Goal: Information Seeking & Learning: Check status

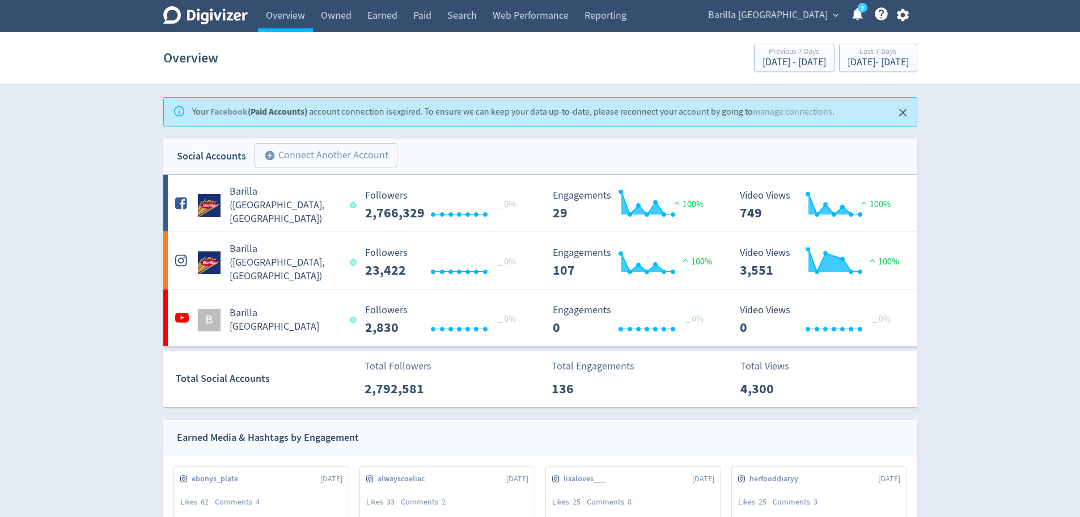
click at [905, 112] on icon "Close" at bounding box center [902, 112] width 13 height 13
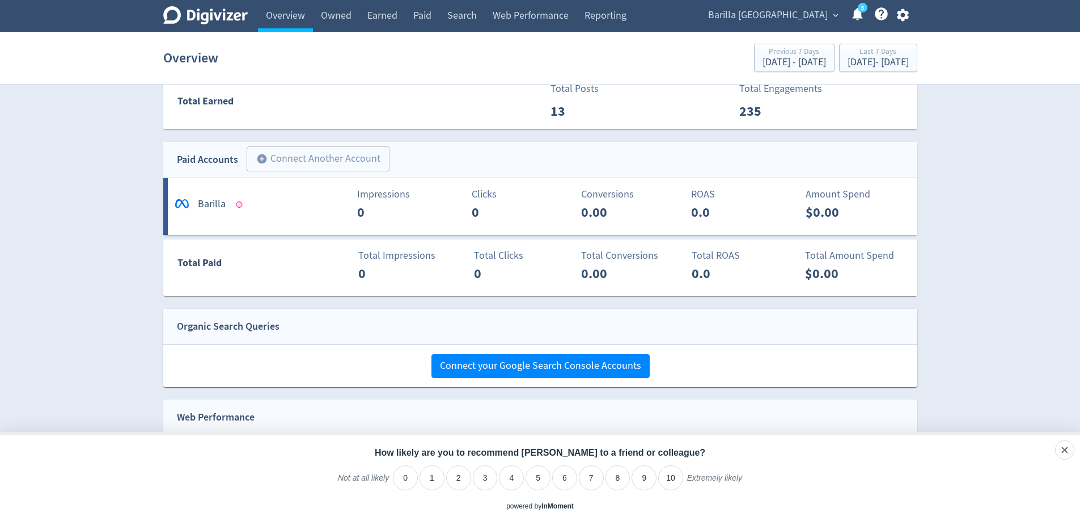
scroll to position [595, 0]
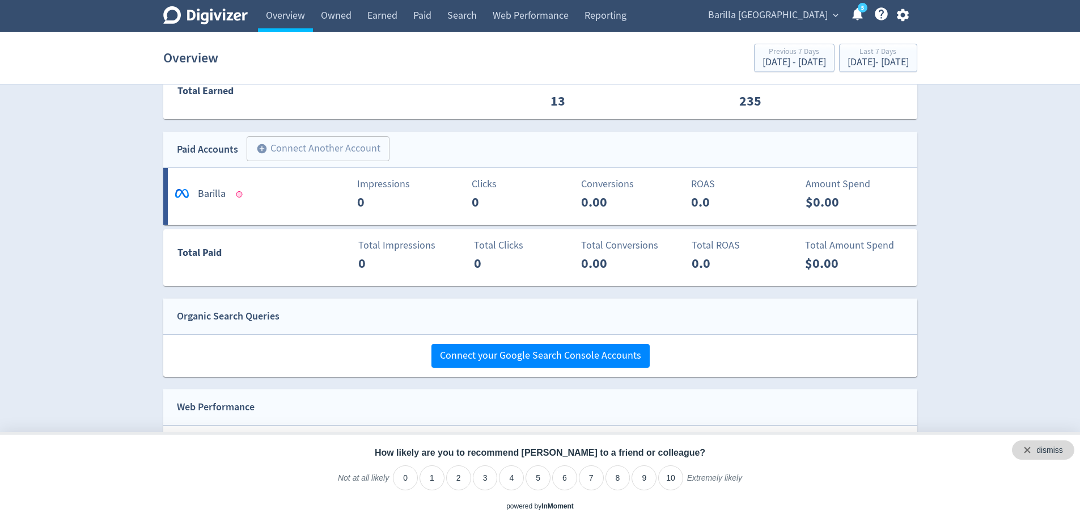
click at [1039, 445] on div "dismiss" at bounding box center [1050, 450] width 27 height 11
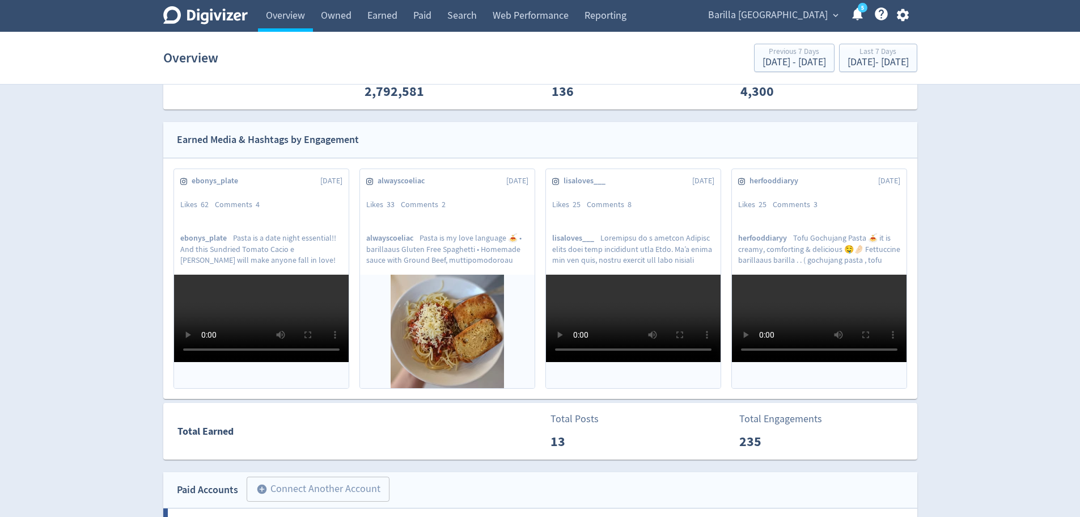
scroll to position [0, 0]
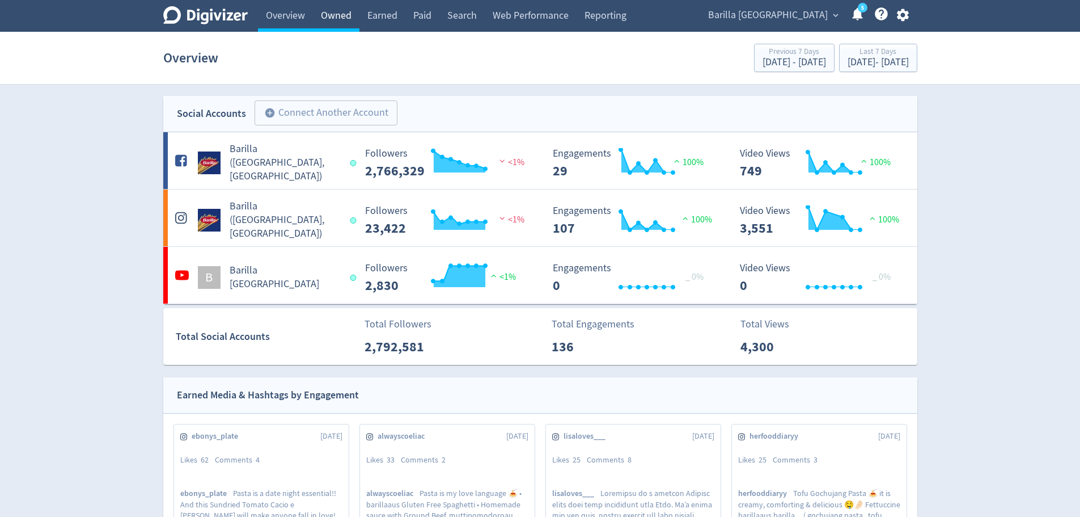
click at [340, 16] on link "Owned" at bounding box center [336, 16] width 46 height 32
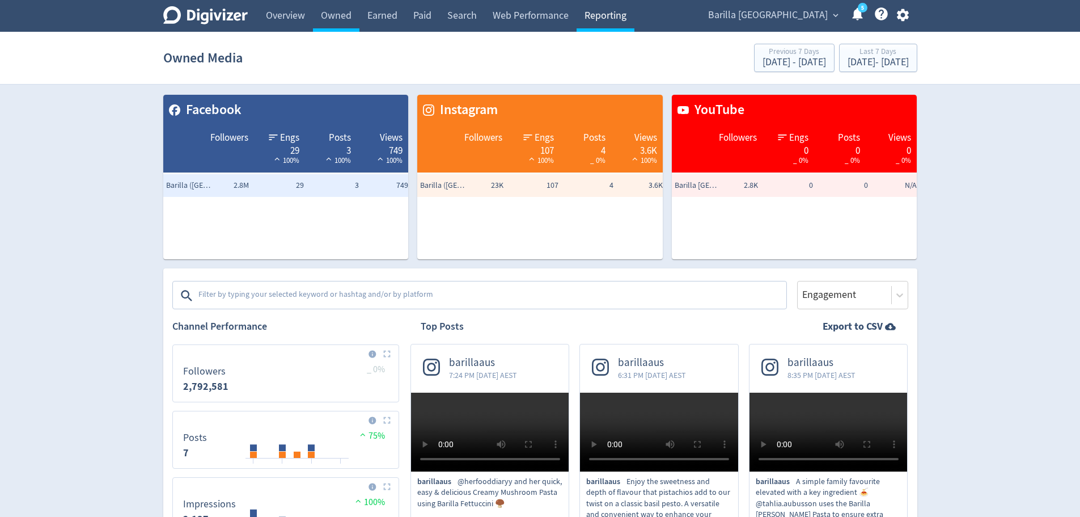
click at [606, 5] on link "Reporting" at bounding box center [606, 16] width 58 height 32
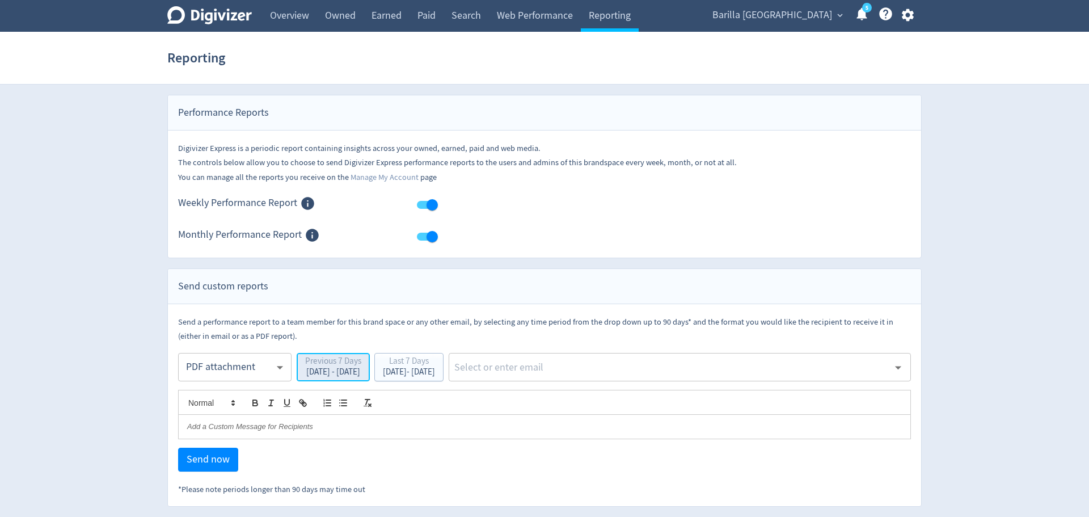
click at [337, 363] on div "Previous 7 Days" at bounding box center [333, 362] width 56 height 11
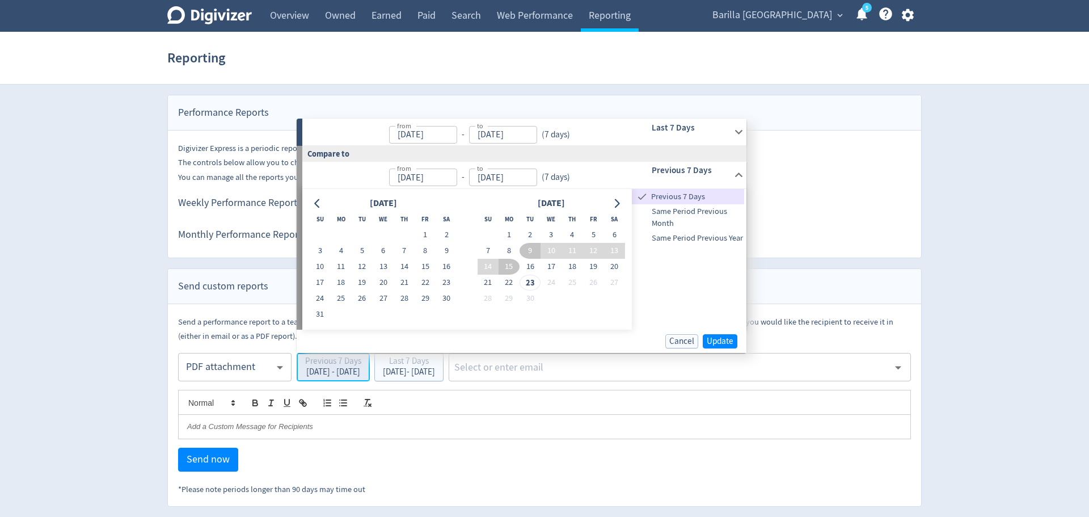
type input "[DATE]"
click at [321, 204] on icon "Go to previous month" at bounding box center [317, 202] width 9 height 9
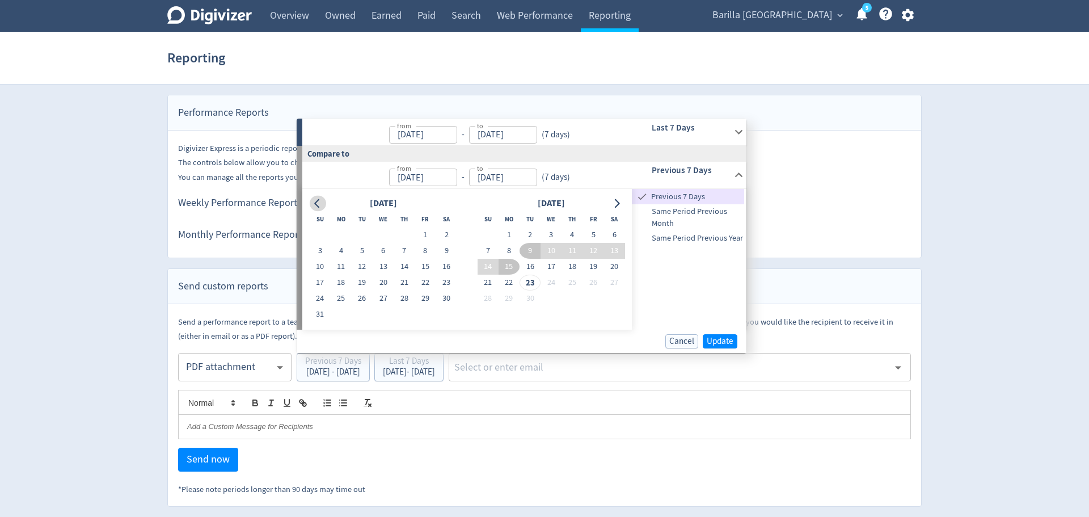
click at [321, 204] on icon "Go to previous month" at bounding box center [317, 202] width 9 height 9
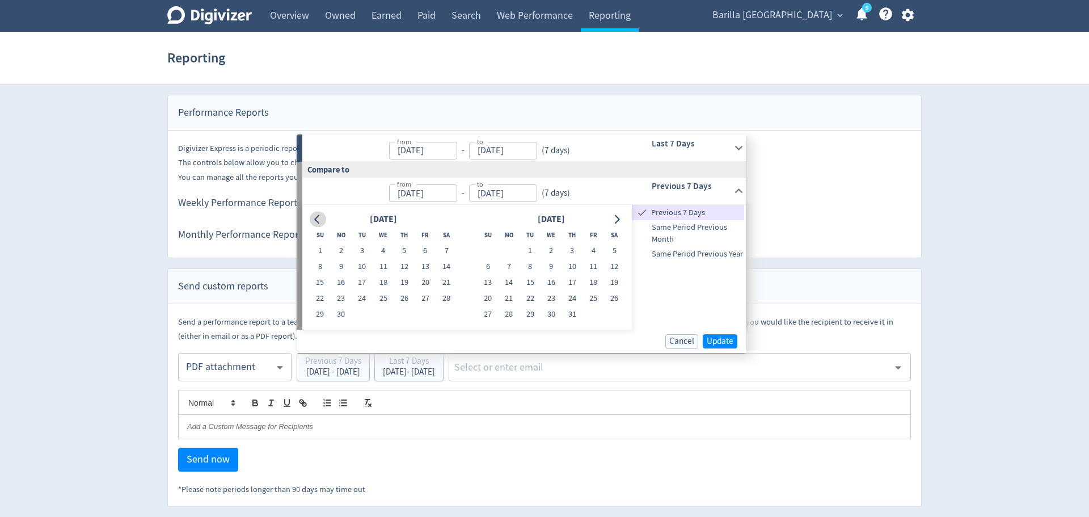
click at [321, 204] on div "from [DATE] from - to [DATE] to ( 7 days ) Previous 7 Days" at bounding box center [524, 190] width 444 height 27
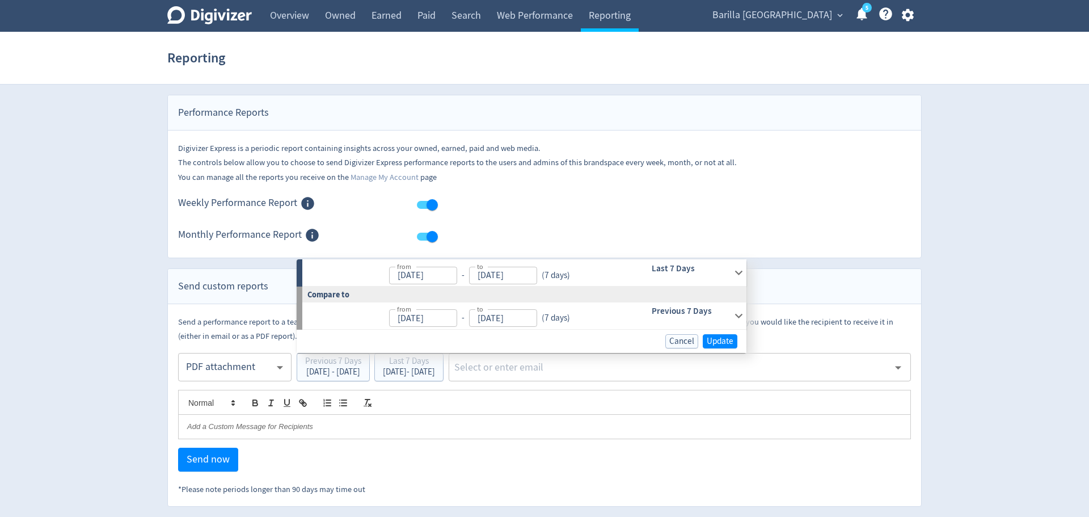
click at [425, 312] on input "[DATE]" at bounding box center [423, 318] width 68 height 18
type input "[DATE]"
click at [362, 319] on body "Digivizer Logo [PERSON_NAME] Logo Overview Owned Earned Paid Search Web Perform…" at bounding box center [544, 253] width 1089 height 506
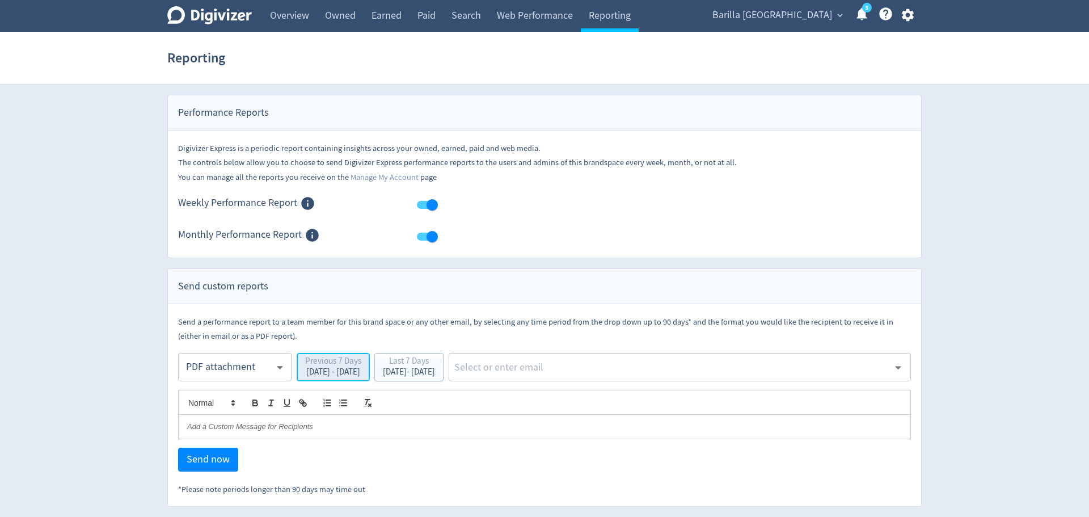
click at [341, 360] on div "Previous 7 Days" at bounding box center [333, 362] width 56 height 11
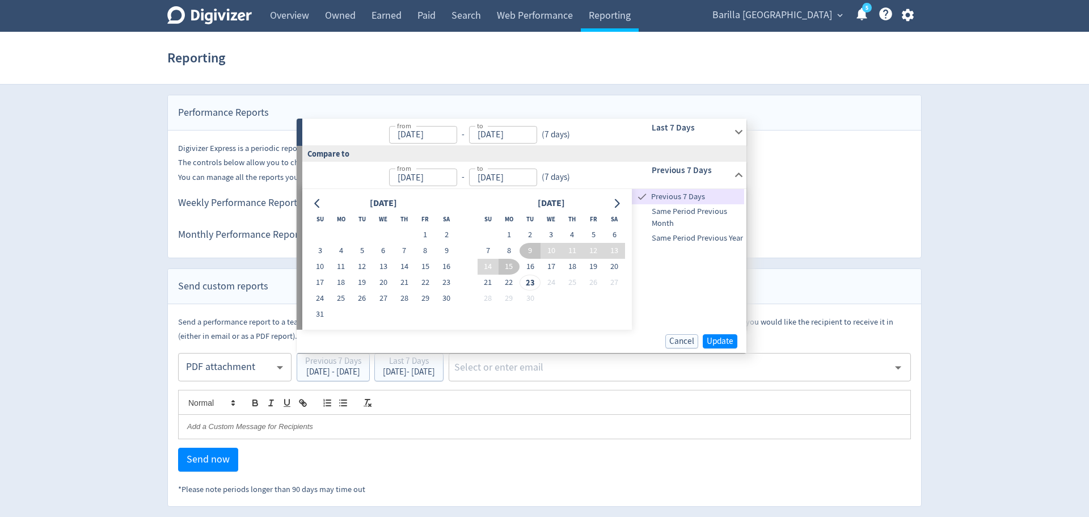
click at [395, 136] on input "[DATE]" at bounding box center [423, 135] width 68 height 18
click at [319, 203] on icon "Go to previous month" at bounding box center [317, 202] width 9 height 9
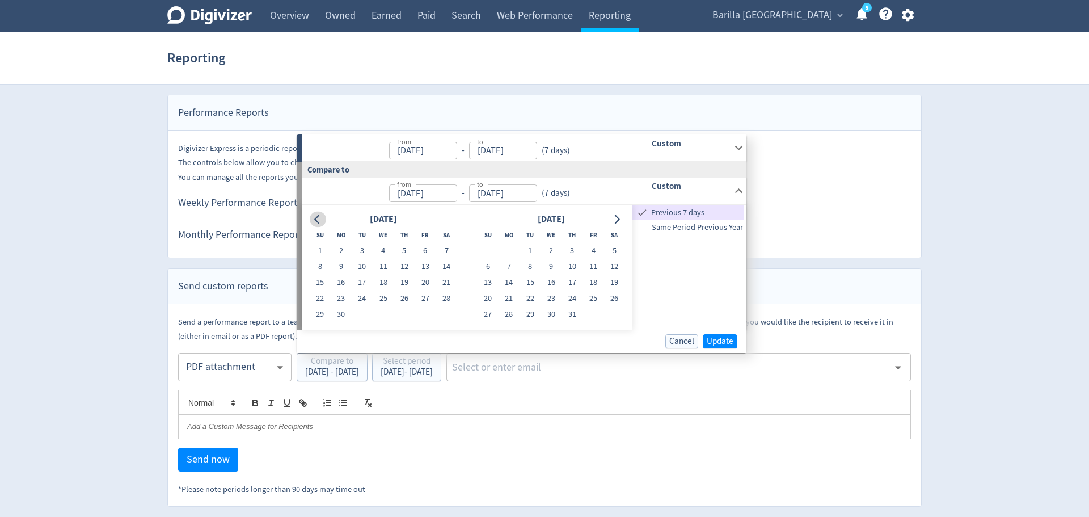
click at [319, 203] on div "from [DATE] from - to [DATE] to ( 7 days )" at bounding box center [460, 190] width 316 height 27
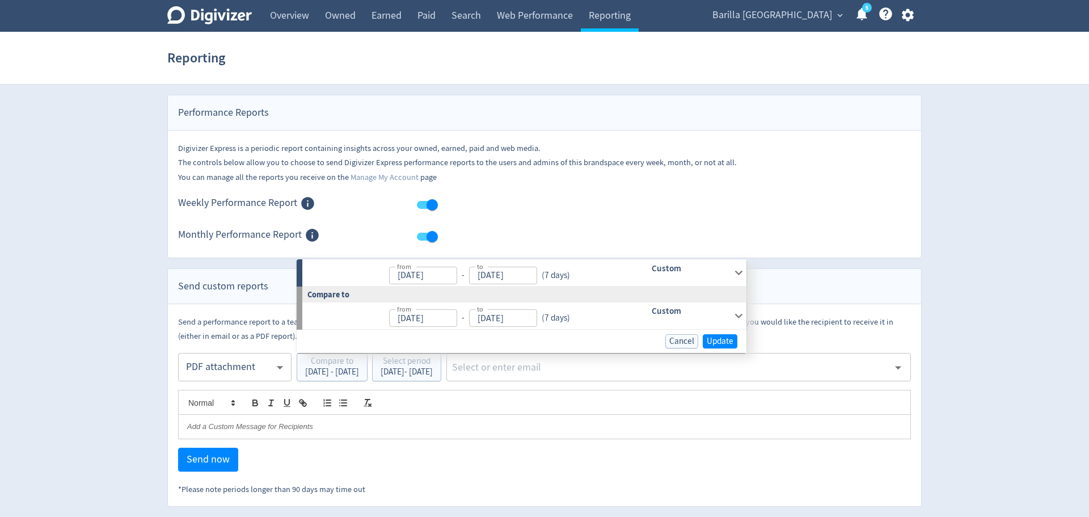
click at [403, 271] on label "from" at bounding box center [404, 266] width 14 height 10
click at [403, 271] on input "[DATE]" at bounding box center [423, 276] width 68 height 18
type input "[DATE]"
click at [403, 271] on body "Digivizer Logo [PERSON_NAME] Logo Overview Owned Earned Paid Search Web Perform…" at bounding box center [544, 253] width 1089 height 506
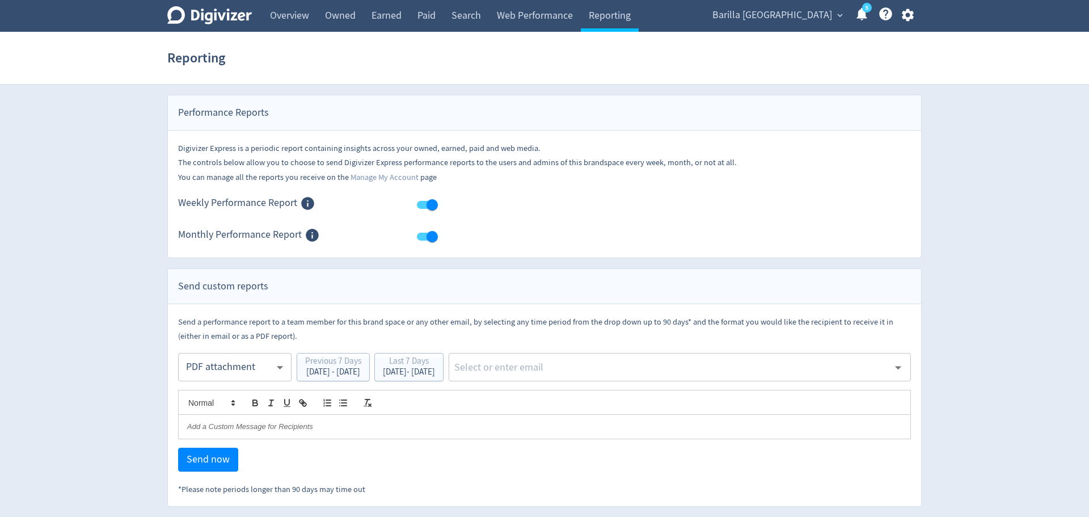
click at [331, 132] on div "Digivizer Express is a periodic report containing insights across your owned, e…" at bounding box center [544, 156] width 753 height 53
click at [357, 20] on link "Owned" at bounding box center [340, 16] width 46 height 32
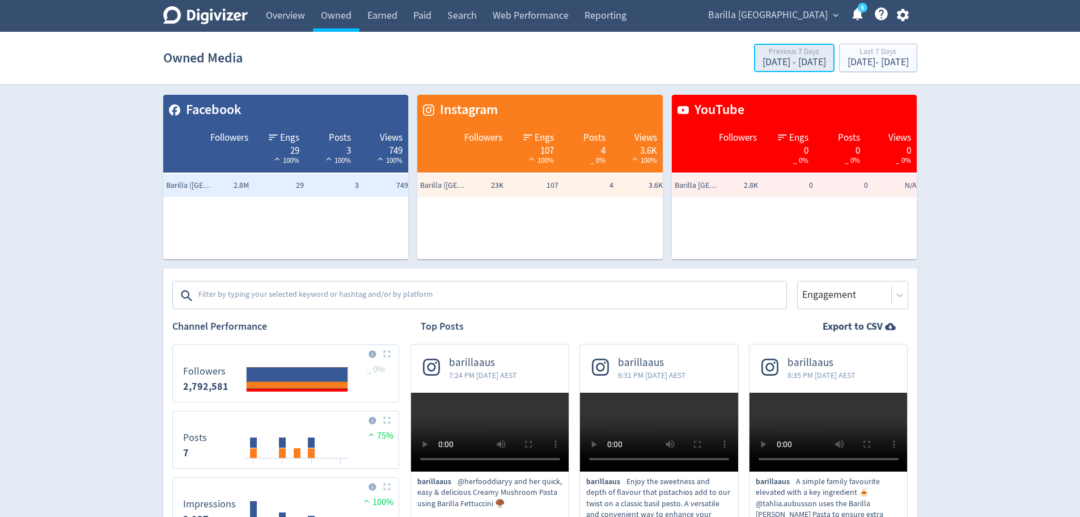
click at [763, 61] on div "[DATE] - [DATE]" at bounding box center [795, 62] width 64 height 10
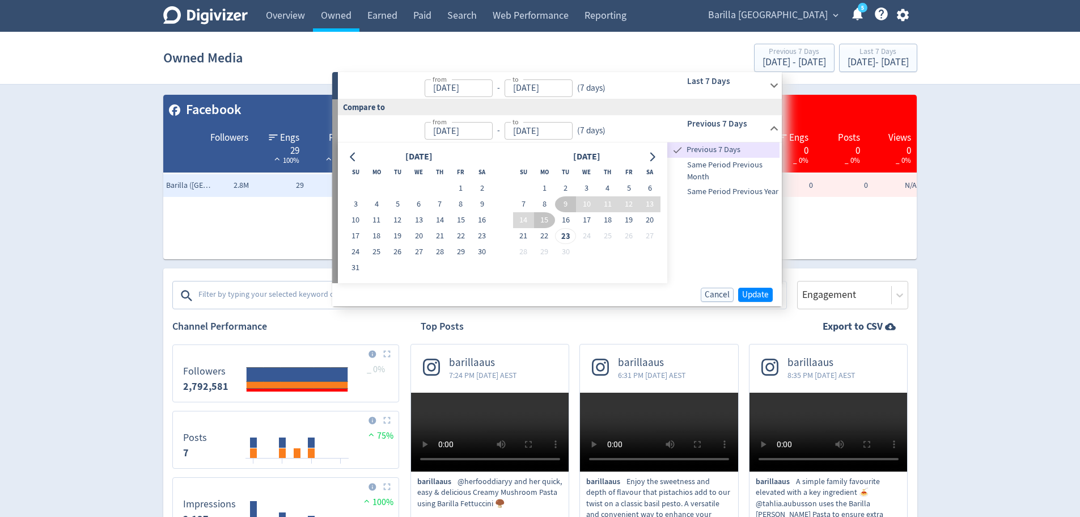
click at [437, 94] on input "[DATE]" at bounding box center [459, 88] width 68 height 18
click at [438, 125] on label "from" at bounding box center [440, 122] width 14 height 10
click at [438, 97] on input "[DATE]" at bounding box center [459, 88] width 68 height 18
click at [437, 125] on label "from" at bounding box center [440, 122] width 14 height 10
click at [437, 97] on input "[DATE]" at bounding box center [459, 88] width 68 height 18
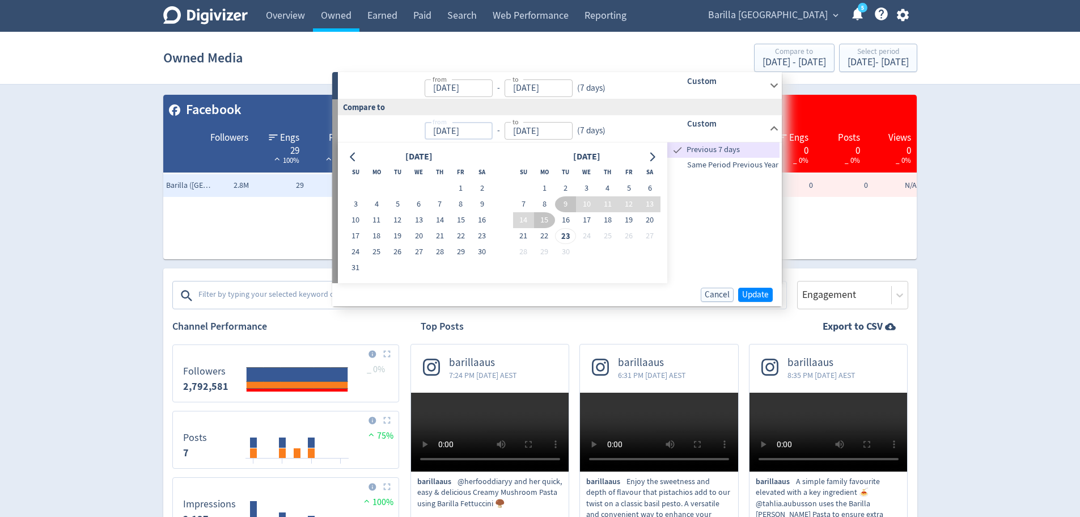
type input "[DATE]"
click at [437, 130] on input "[DATE]" at bounding box center [459, 131] width 68 height 18
click at [353, 160] on icon "Go to previous month" at bounding box center [352, 156] width 5 height 9
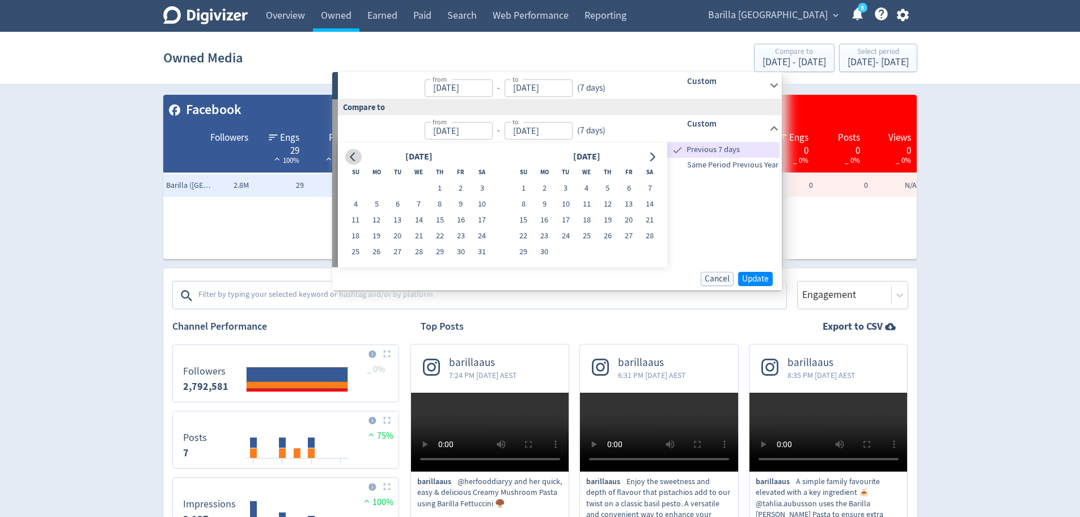
click at [353, 160] on icon "Go to previous month" at bounding box center [352, 156] width 5 height 9
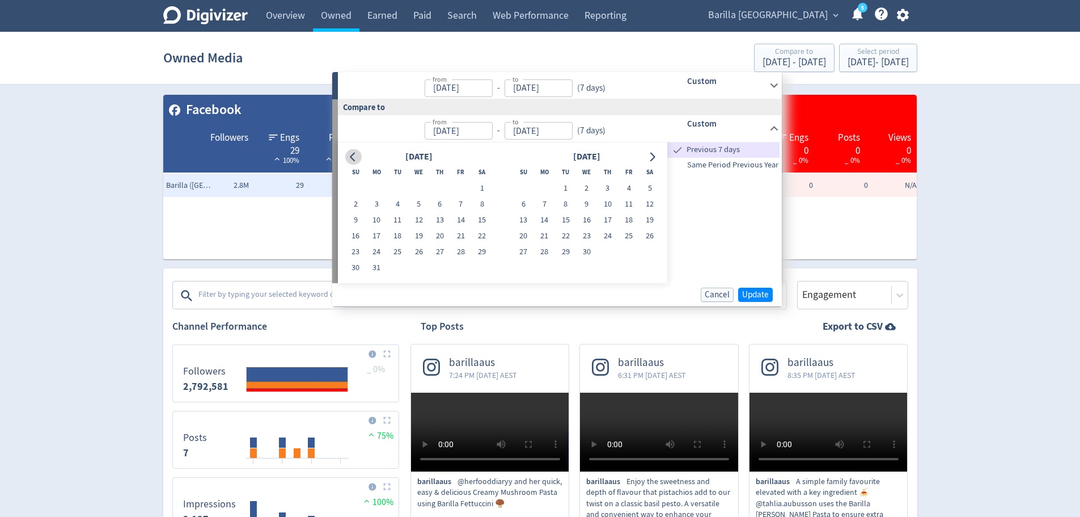
click at [353, 160] on icon "Go to previous month" at bounding box center [352, 156] width 5 height 9
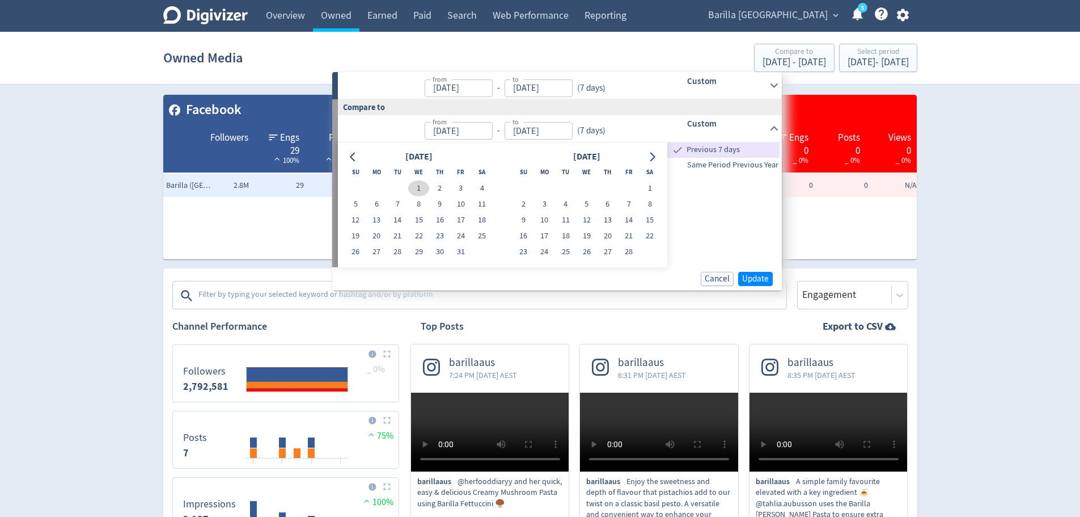
click at [421, 192] on button "1" at bounding box center [418, 188] width 21 height 16
type input "[DATE]"
click at [560, 131] on input "[DATE]" at bounding box center [539, 131] width 68 height 18
click at [653, 158] on icon "Go to next month" at bounding box center [652, 156] width 5 height 9
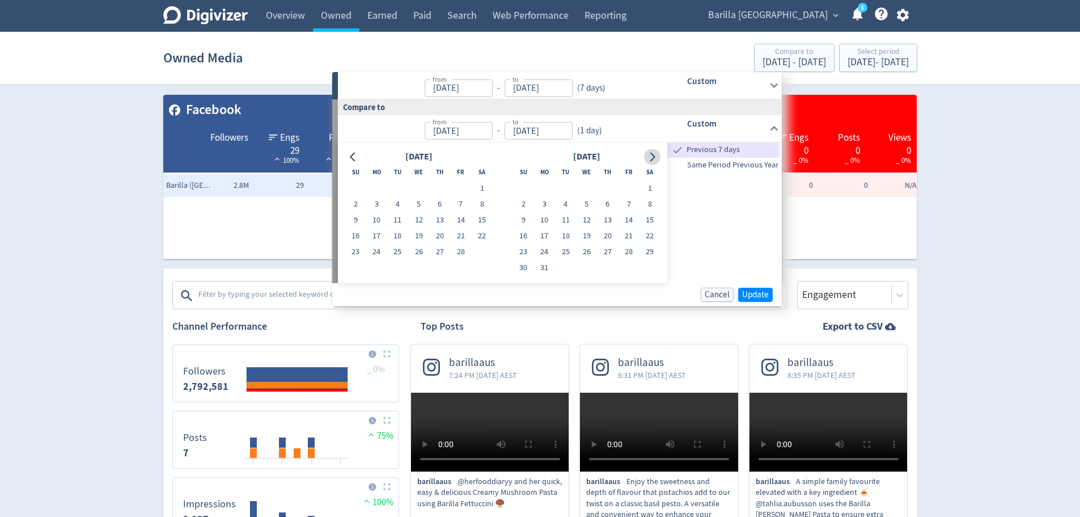
click at [653, 158] on icon "Go to next month" at bounding box center [652, 156] width 5 height 9
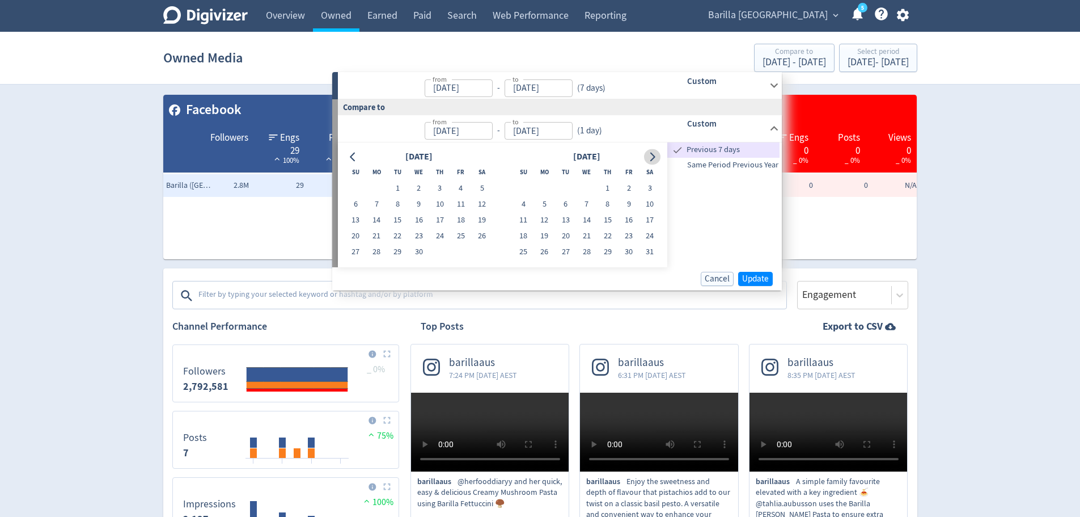
click at [653, 158] on icon "Go to next month" at bounding box center [652, 156] width 5 height 9
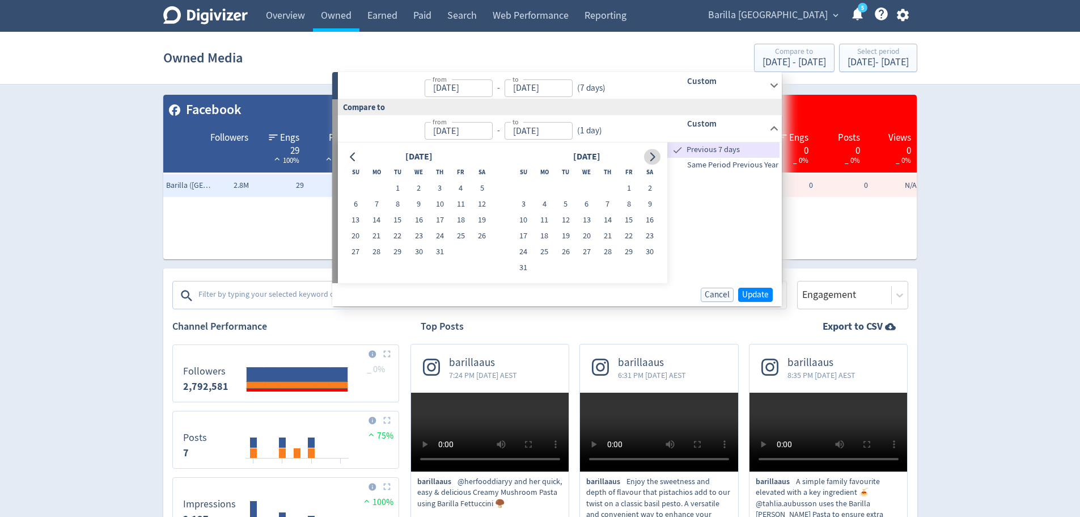
click at [653, 158] on icon "Go to next month" at bounding box center [652, 156] width 5 height 9
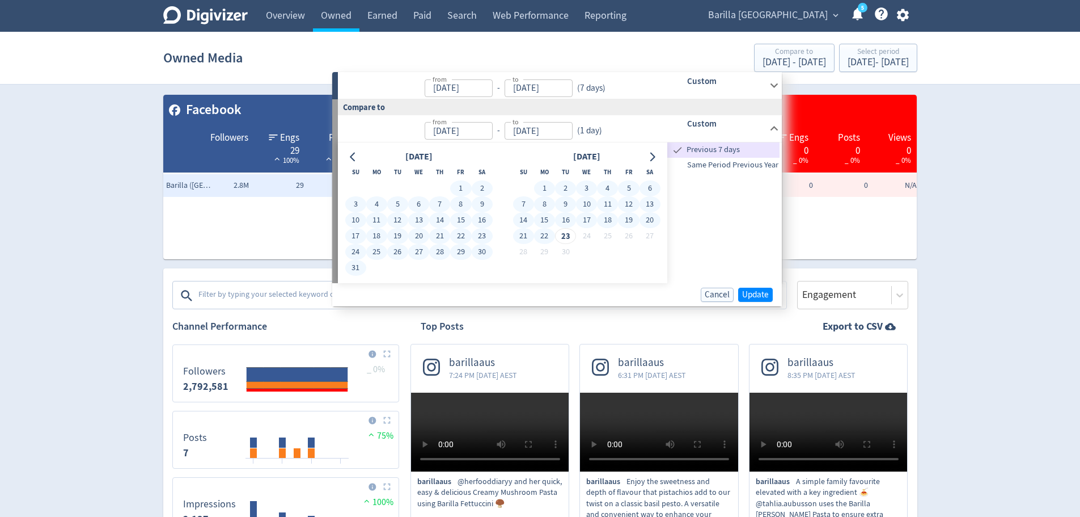
click at [535, 235] on button "22" at bounding box center [544, 236] width 21 height 16
type input "[DATE]"
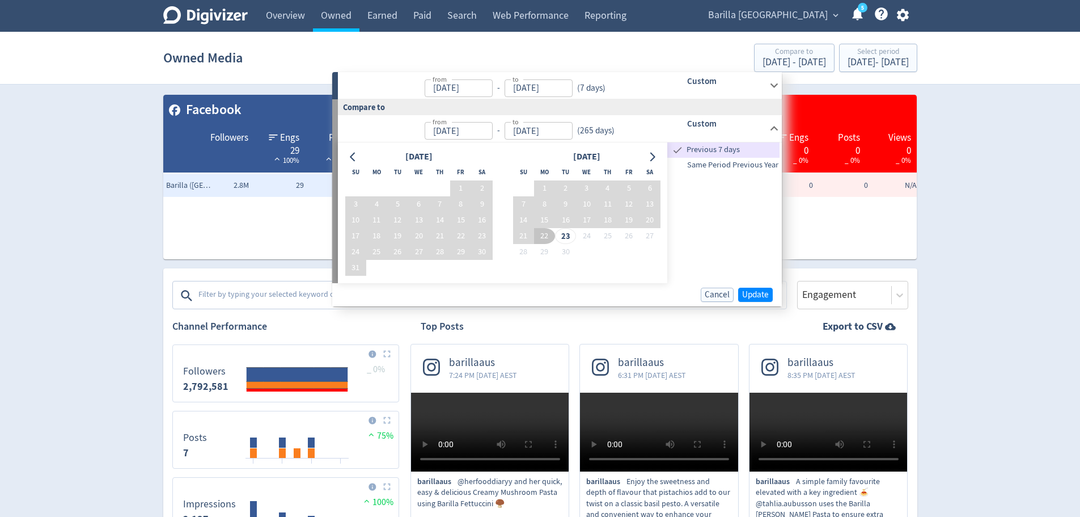
click at [760, 302] on div "Cancel Update" at bounding box center [557, 294] width 450 height 23
click at [753, 291] on span "Update" at bounding box center [755, 294] width 27 height 9
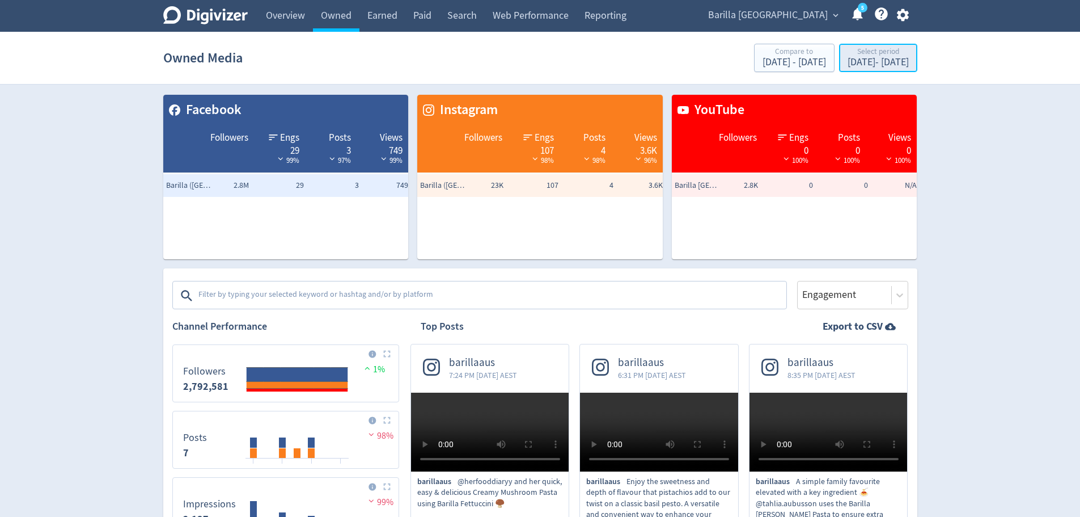
click at [848, 64] on div "[DATE] - [DATE]" at bounding box center [878, 62] width 61 height 10
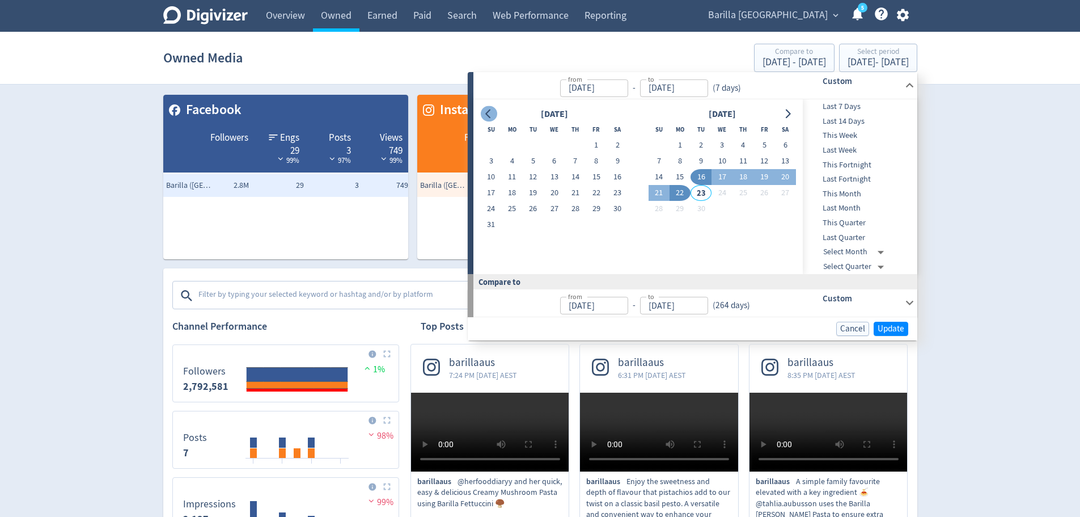
click at [485, 113] on icon "Go to previous month" at bounding box center [488, 113] width 9 height 9
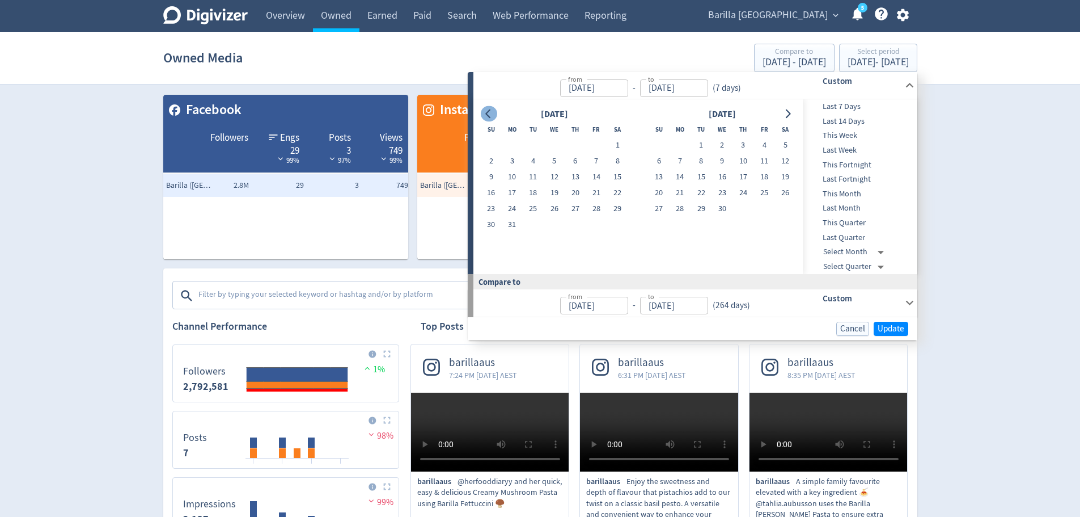
click at [485, 113] on icon "Go to previous month" at bounding box center [488, 113] width 9 height 9
click at [551, 147] on button "1" at bounding box center [554, 145] width 21 height 16
type input "[DATE]"
click at [788, 116] on icon "Go to next month" at bounding box center [788, 113] width 5 height 9
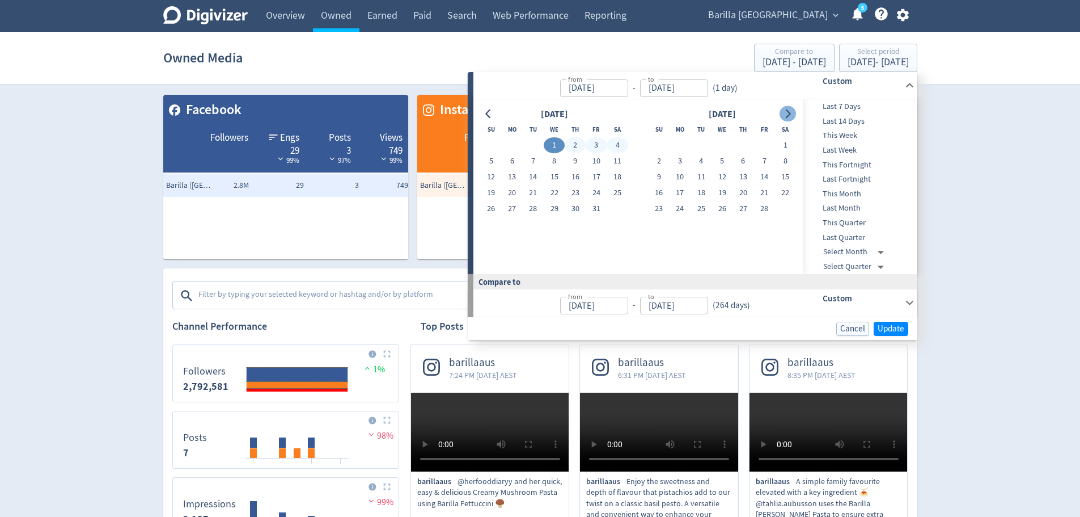
click at [788, 116] on icon "Go to next month" at bounding box center [788, 113] width 5 height 9
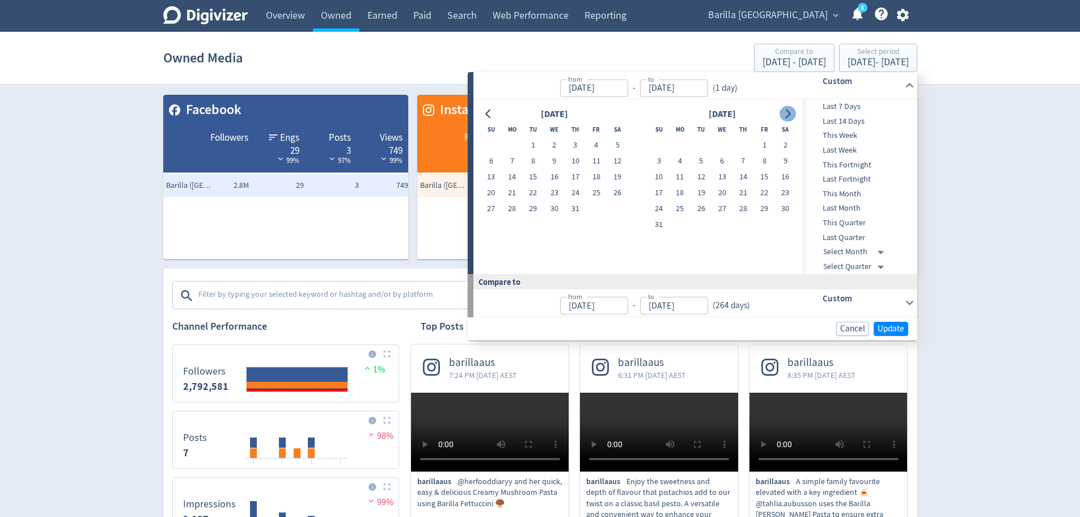
click at [788, 116] on icon "Go to next month" at bounding box center [788, 113] width 5 height 9
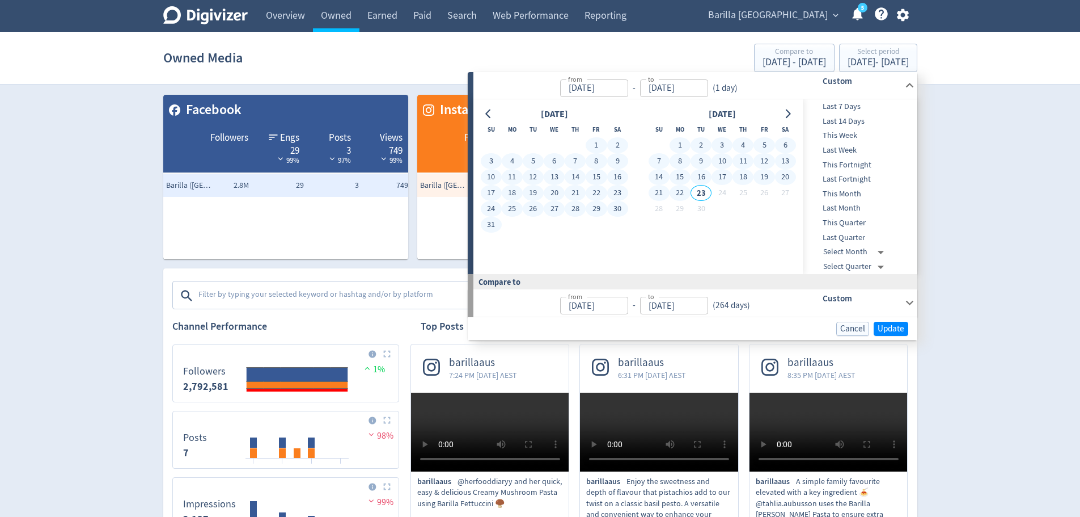
click at [680, 193] on button "22" at bounding box center [680, 193] width 21 height 16
type input "[DATE]"
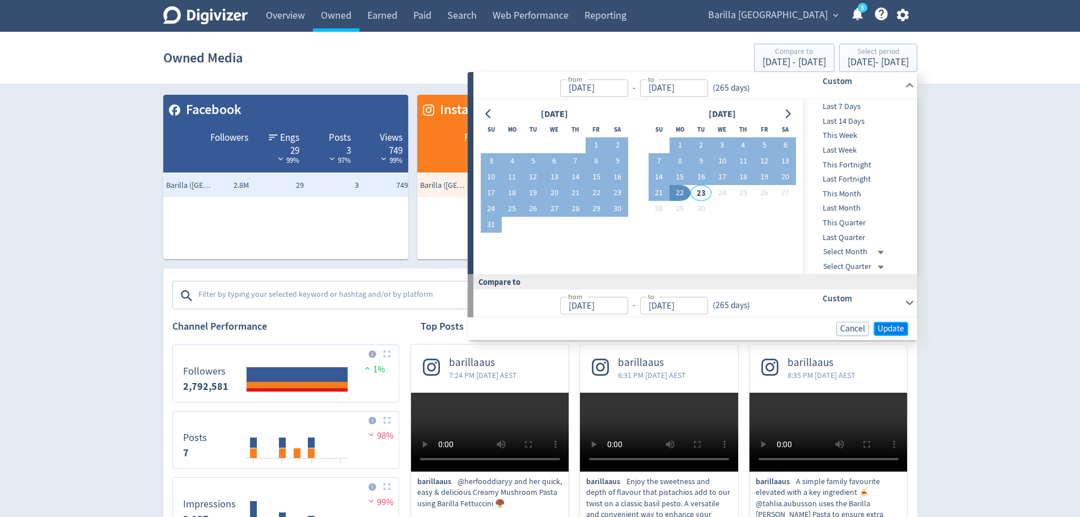
click at [886, 335] on button "Update" at bounding box center [891, 329] width 35 height 14
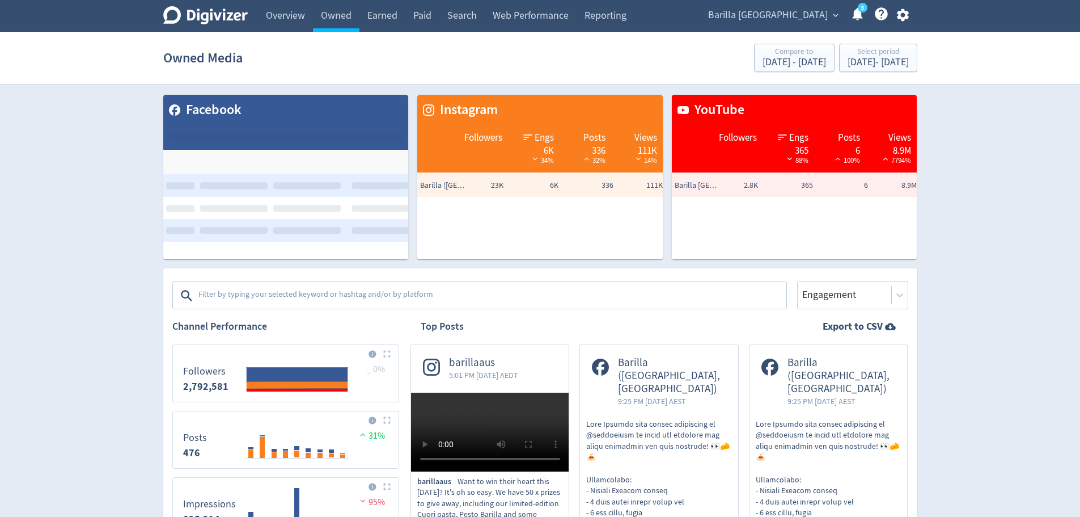
drag, startPoint x: 968, startPoint y: 194, endPoint x: 962, endPoint y: 197, distance: 7.1
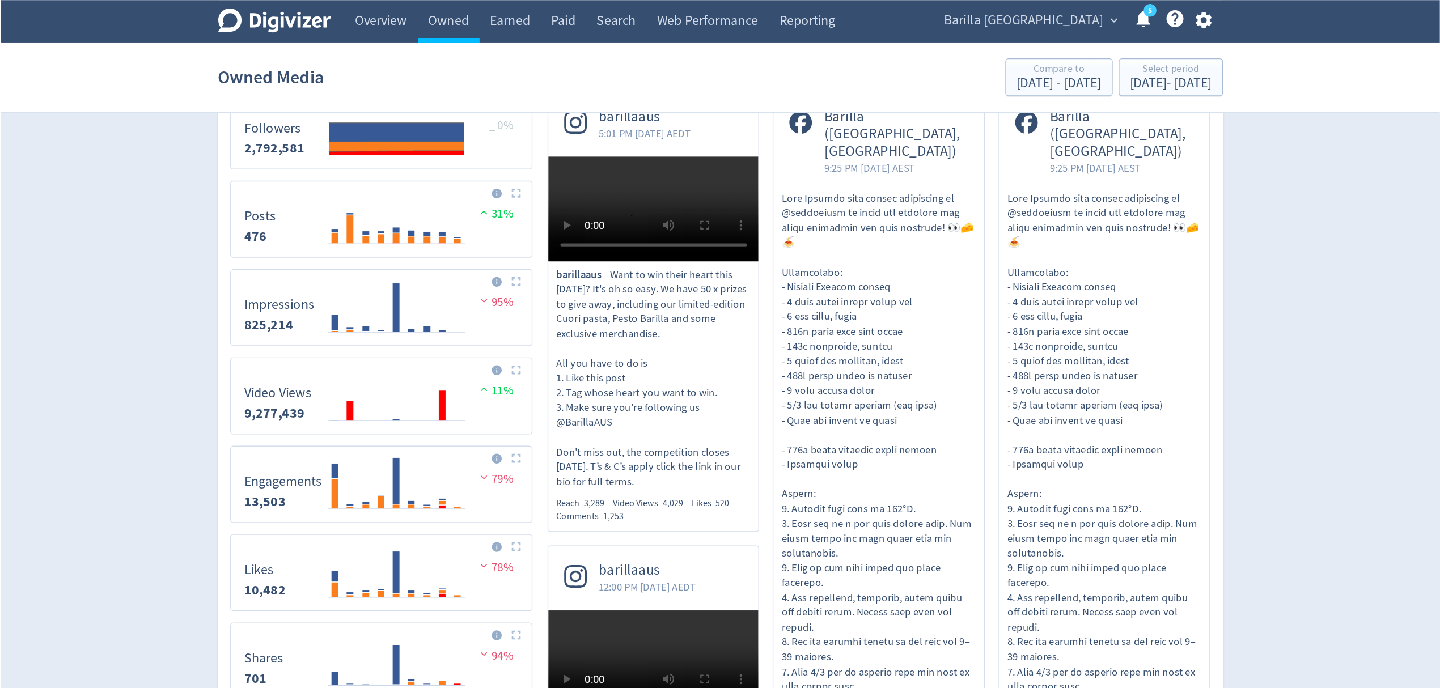
scroll to position [284, 0]
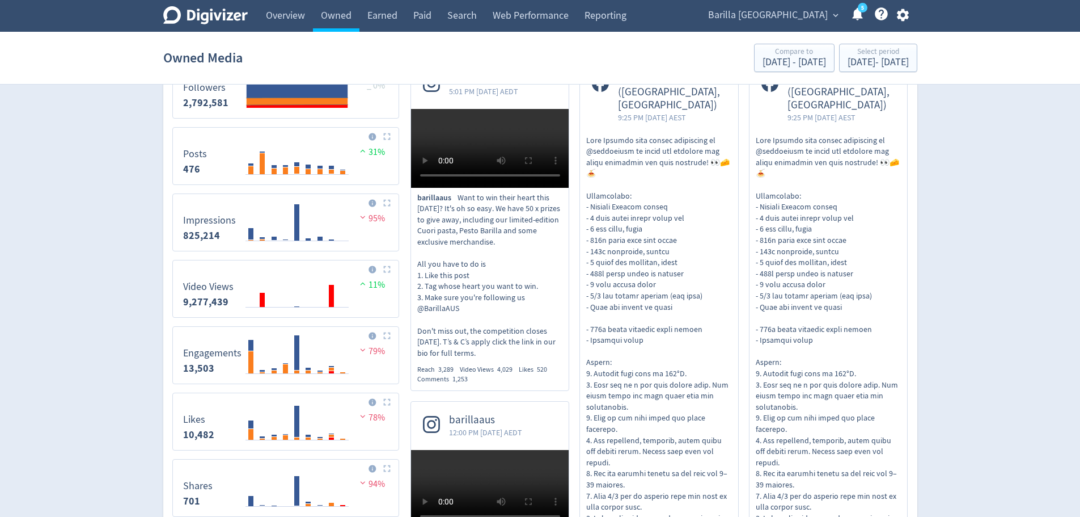
drag, startPoint x: 958, startPoint y: 188, endPoint x: 986, endPoint y: 141, distance: 55.4
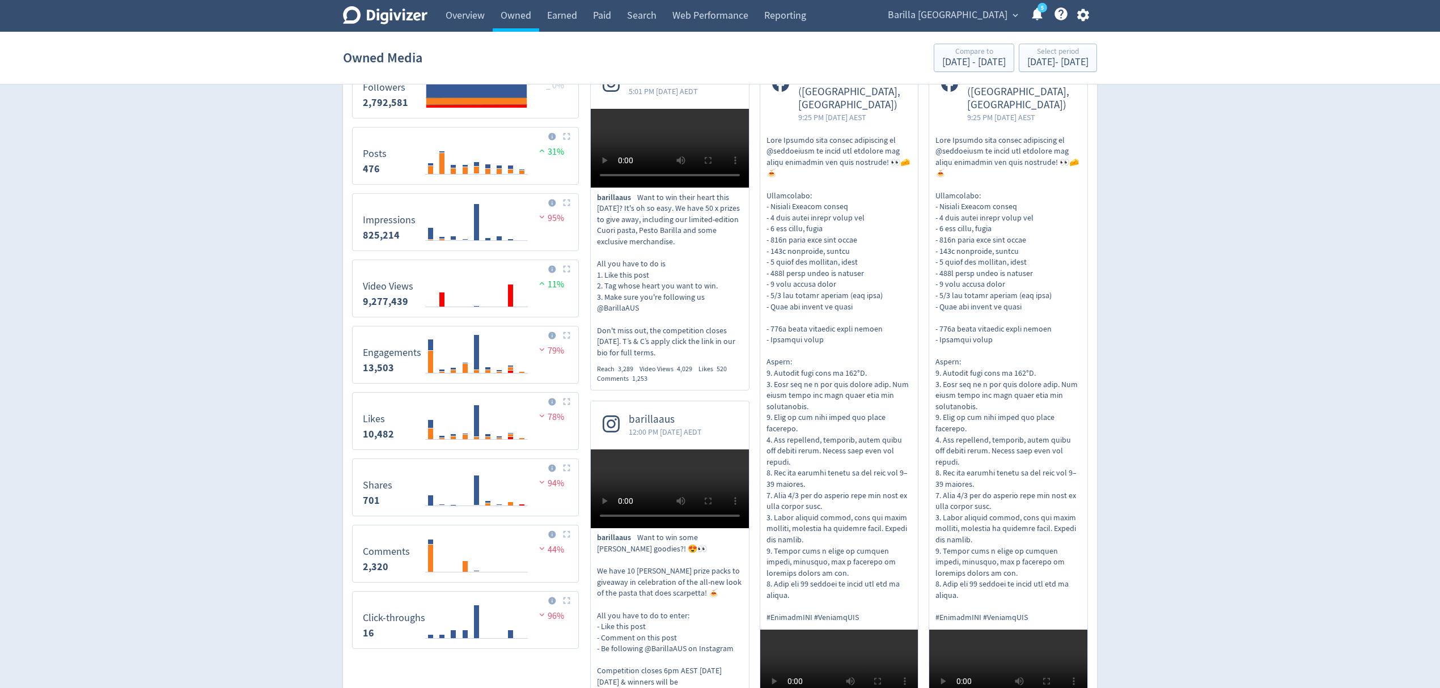
drag, startPoint x: 1068, startPoint y: 1, endPoint x: 225, endPoint y: 304, distance: 895.9
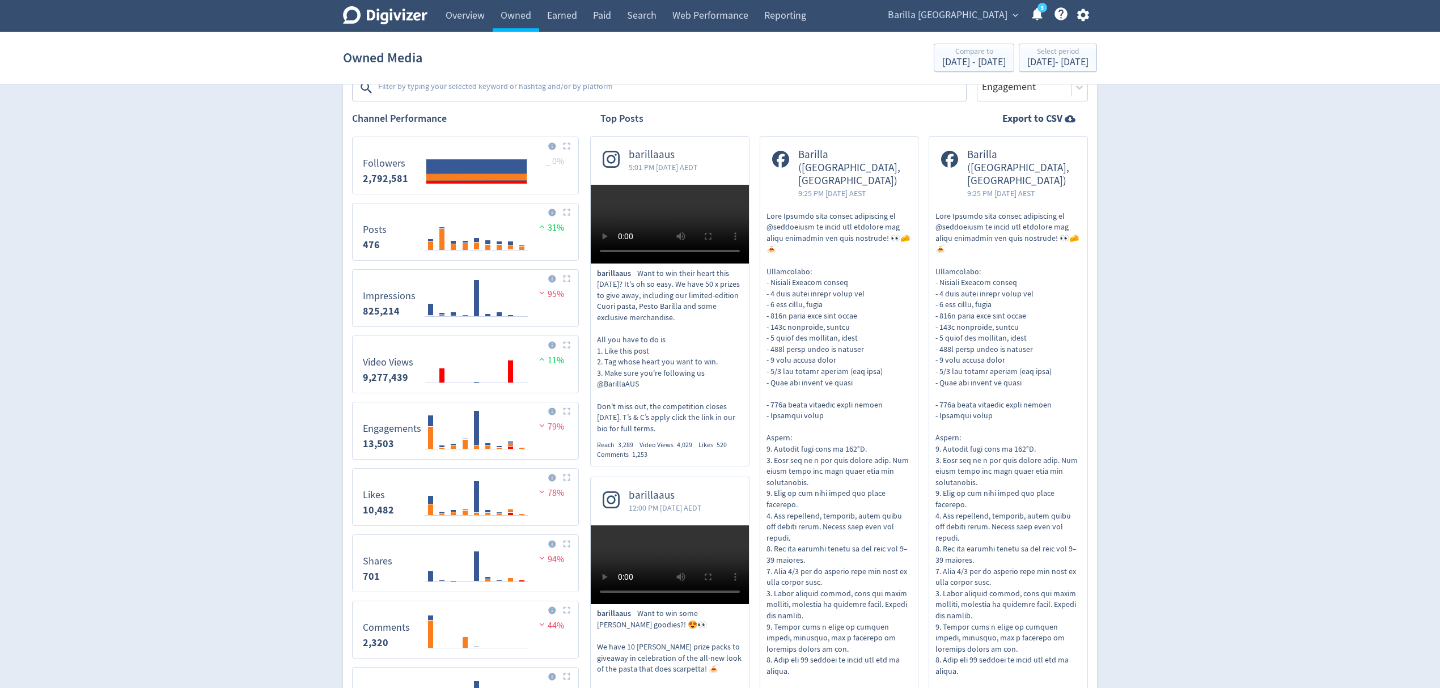
scroll to position [0, 0]
